Goal: Transaction & Acquisition: Subscribe to service/newsletter

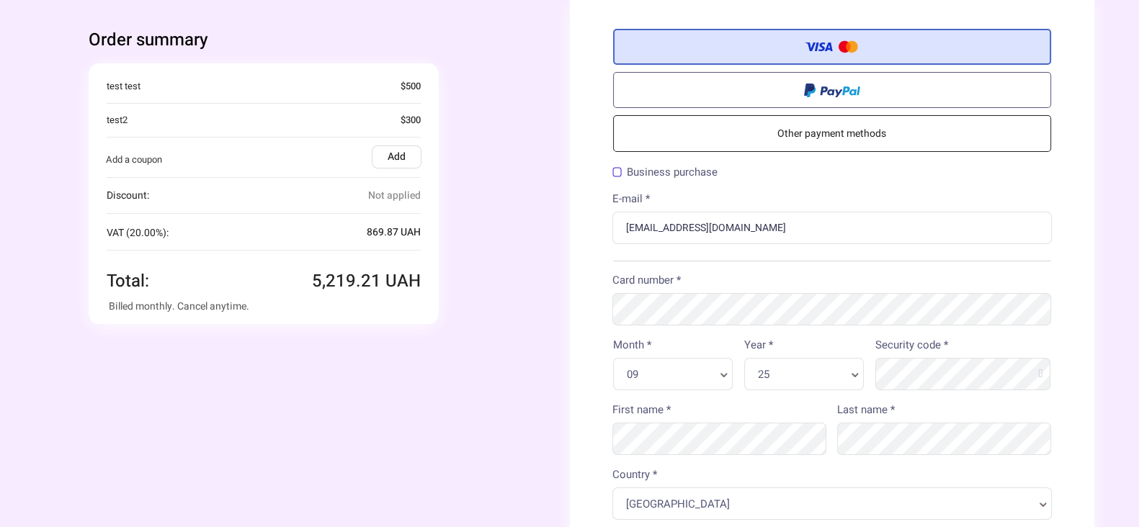
click at [455, 123] on div "You're buying Quantity 1 x Test product 4,349 .34 UAH test test $500" at bounding box center [308, 193] width 438 height 261
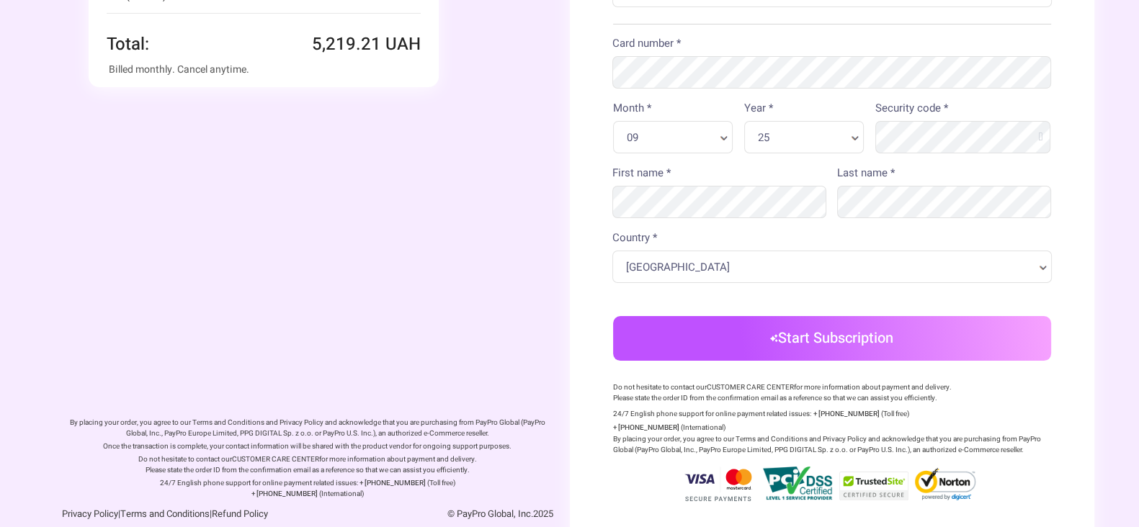
scroll to position [254, 0]
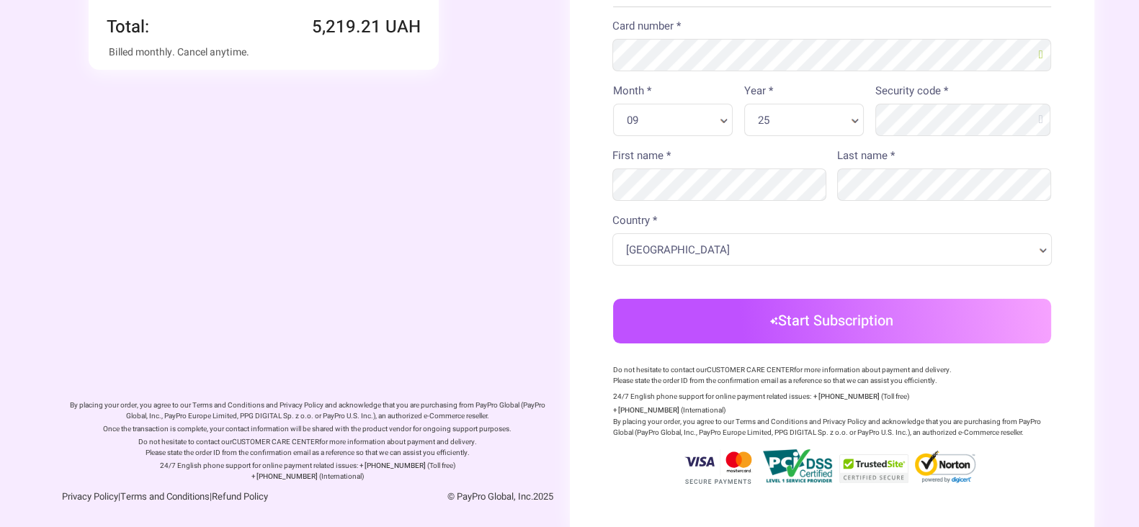
click at [489, 150] on div "Order summary You're buying Quantity 1 x" at bounding box center [307, 129] width 525 height 767
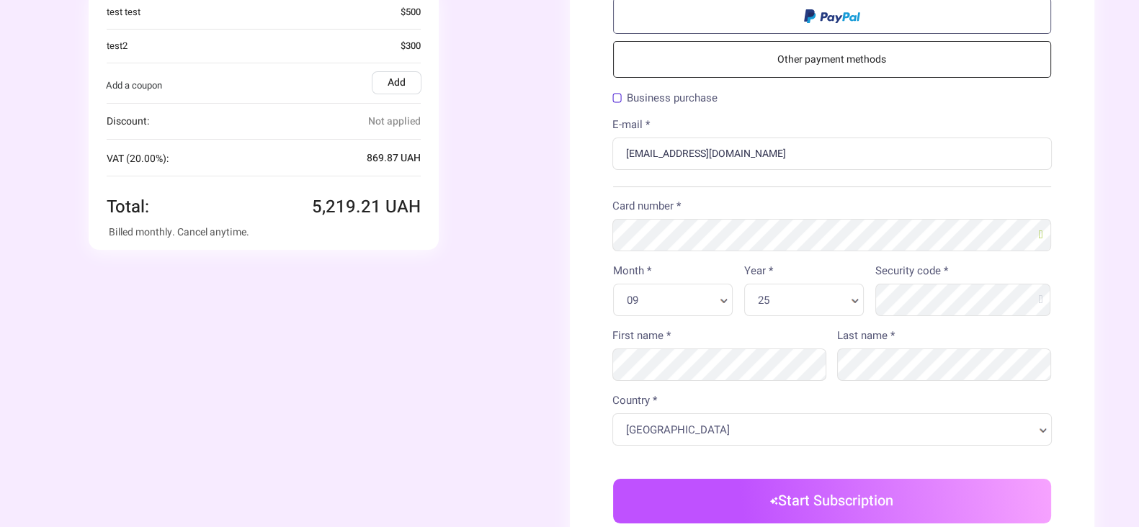
scroll to position [0, 0]
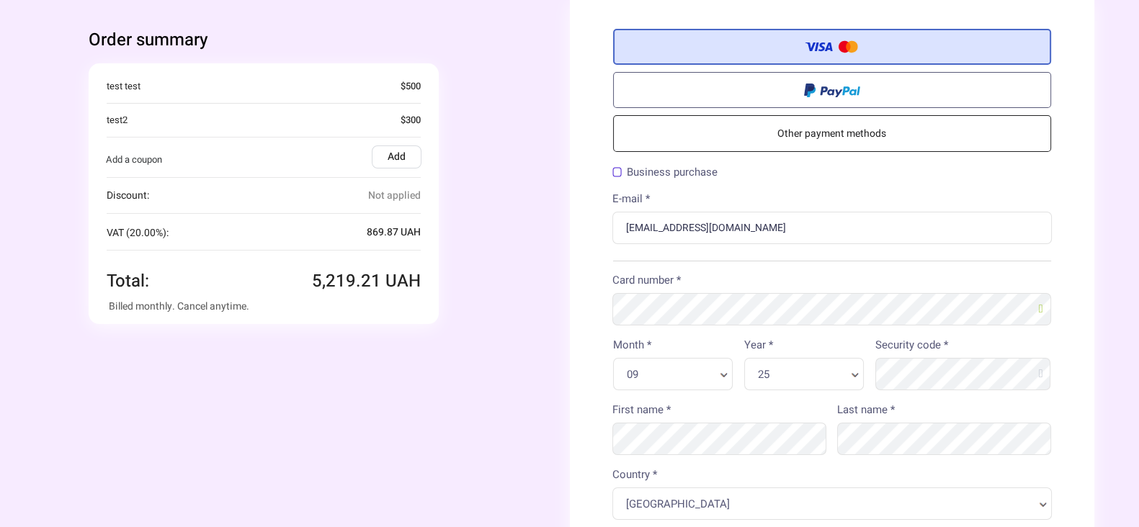
click at [526, 268] on div "You're buying Quantity 1 x Test product 4,349 .34 UAH test test $500" at bounding box center [308, 193] width 438 height 261
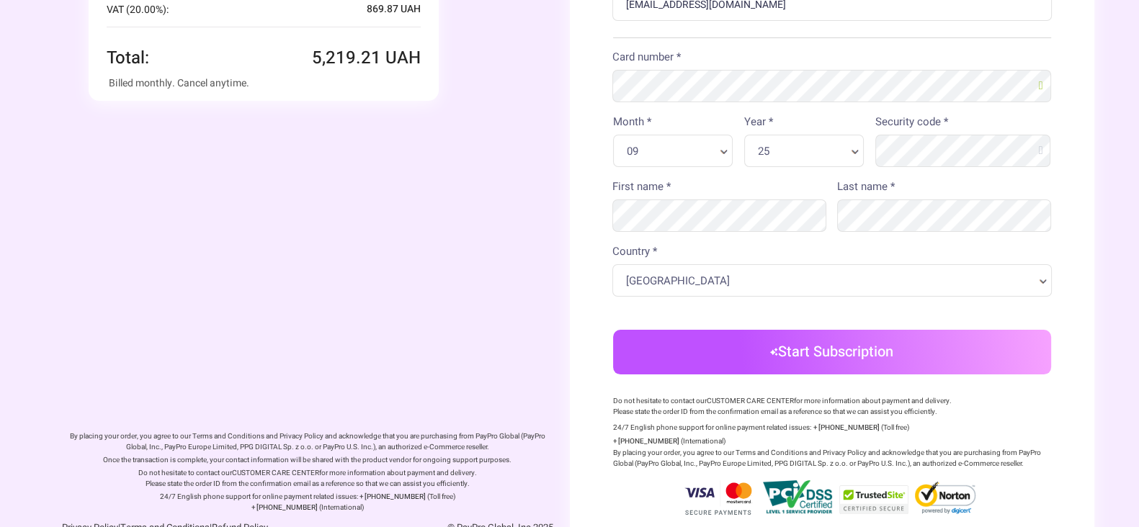
scroll to position [254, 0]
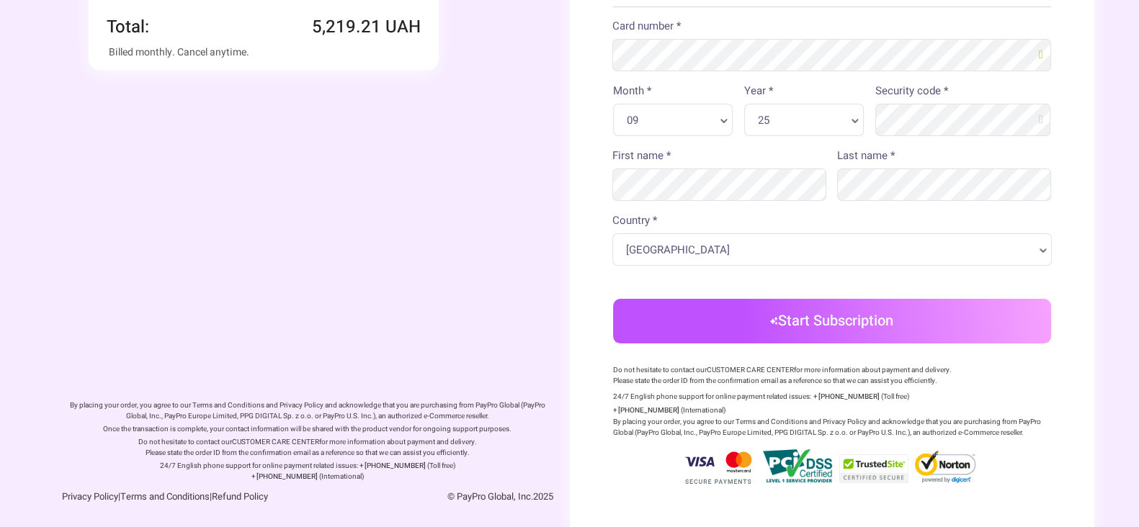
click at [192, 246] on div "Order summary You're buying Quantity 1 x" at bounding box center [307, 129] width 525 height 767
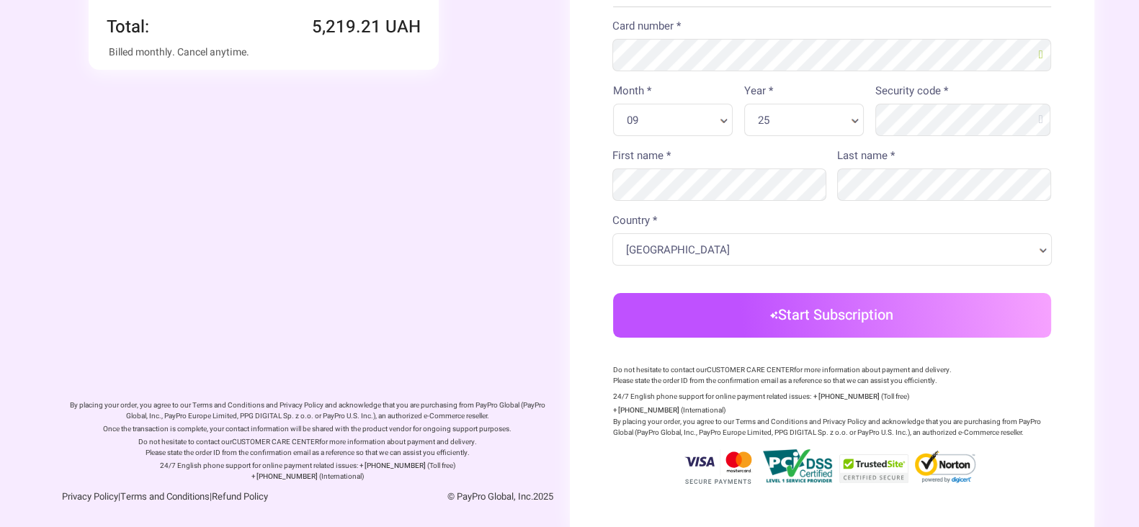
click at [813, 332] on button "Start Subscription" at bounding box center [832, 315] width 438 height 45
